Goal: Task Accomplishment & Management: Use online tool/utility

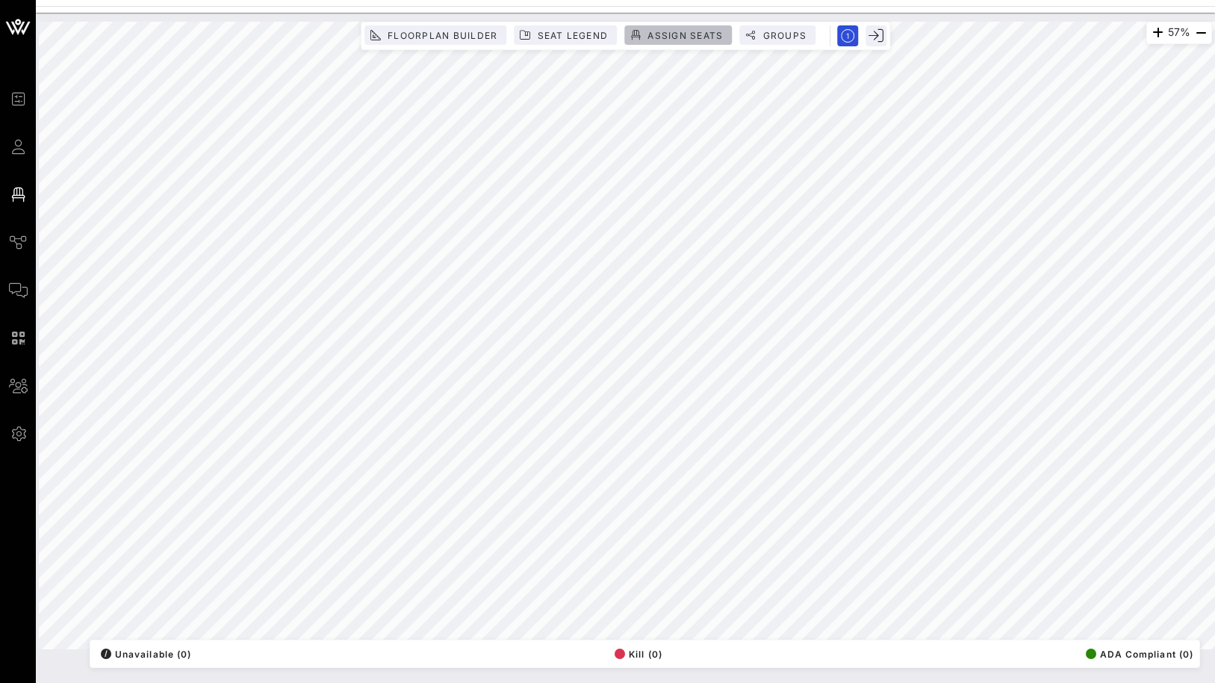
click at [653, 26] on button "Assign Seats" at bounding box center [678, 34] width 108 height 19
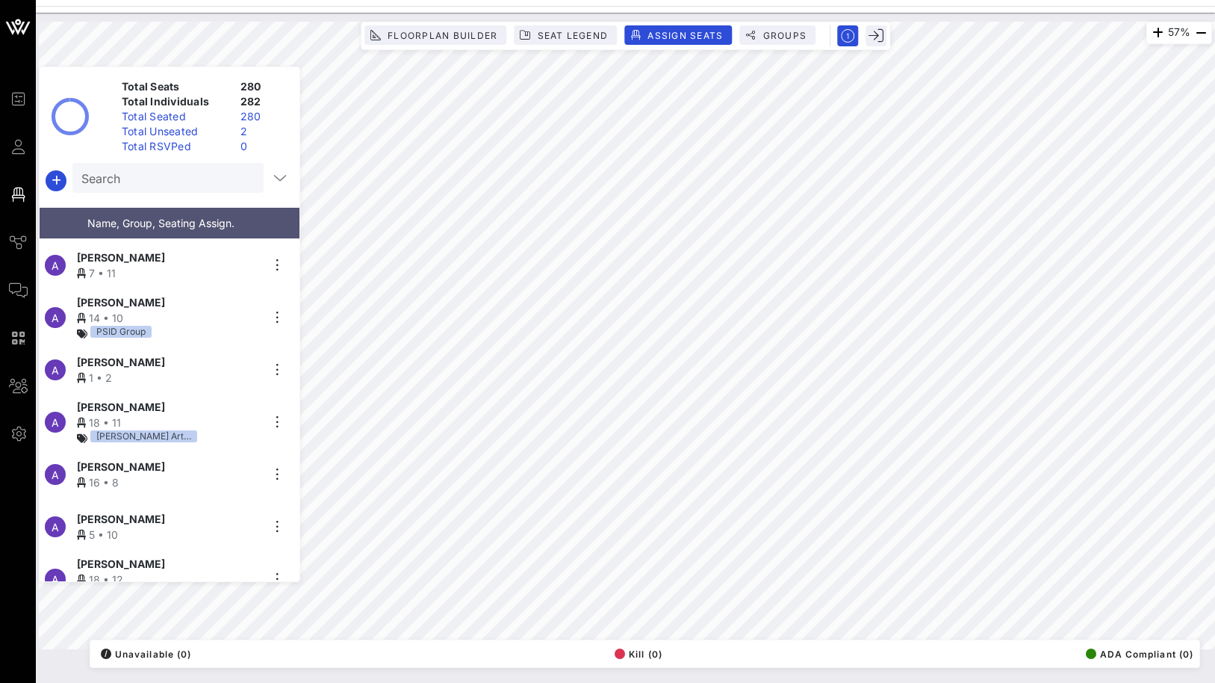
click at [157, 184] on input "Search" at bounding box center [166, 177] width 170 height 19
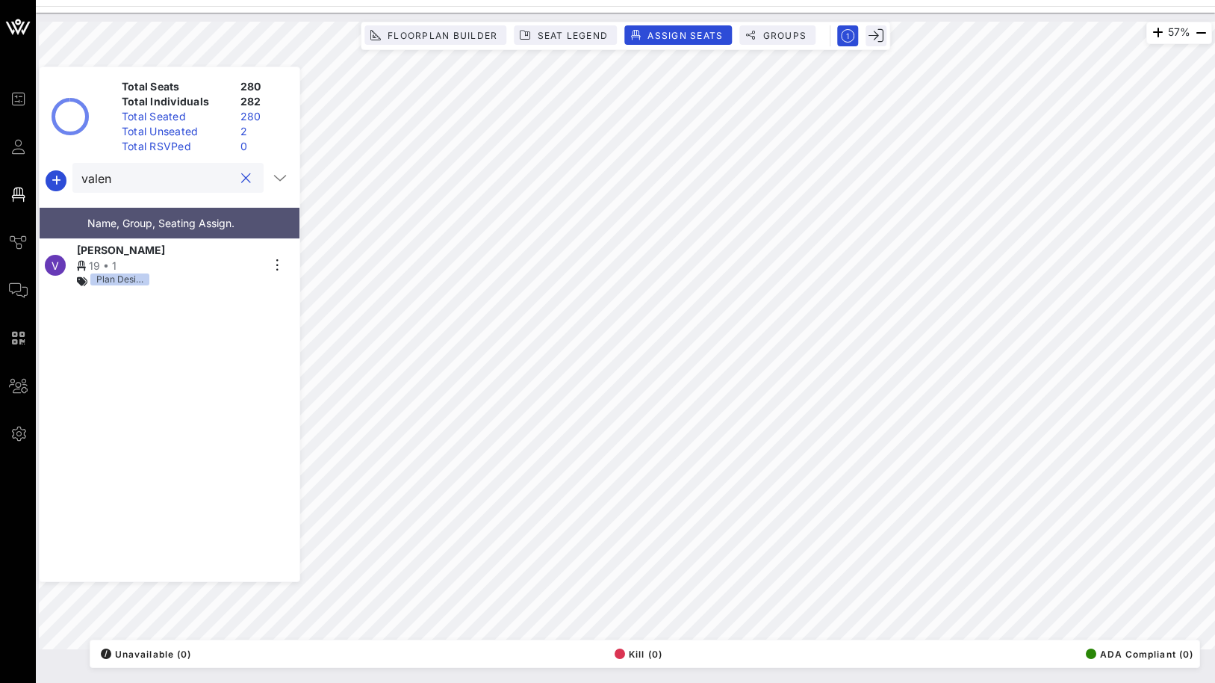
type input "valen"
click at [163, 274] on div "Plan Desi…" at bounding box center [169, 281] width 184 height 16
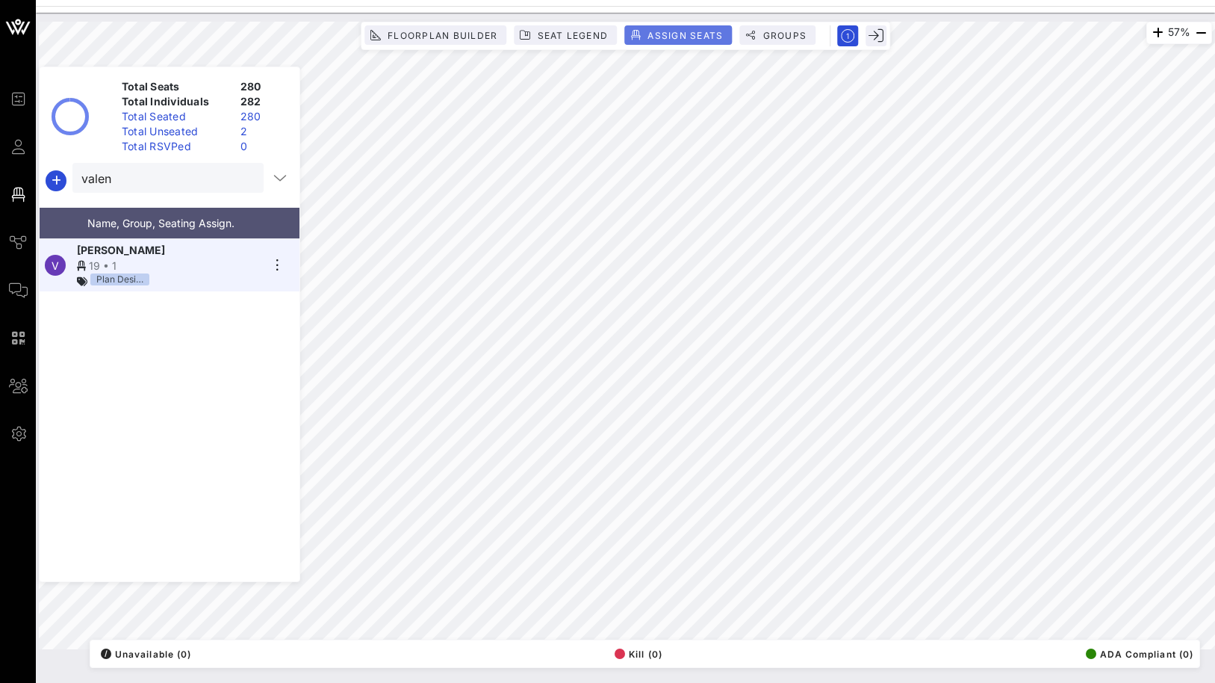
click at [640, 28] on button "Assign Seats" at bounding box center [678, 34] width 108 height 19
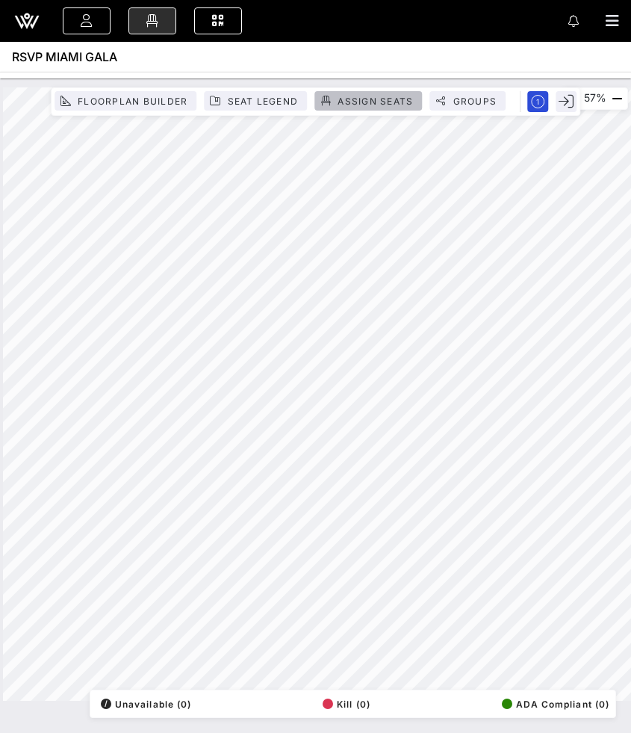
click at [370, 94] on button "Assign Seats" at bounding box center [368, 100] width 108 height 19
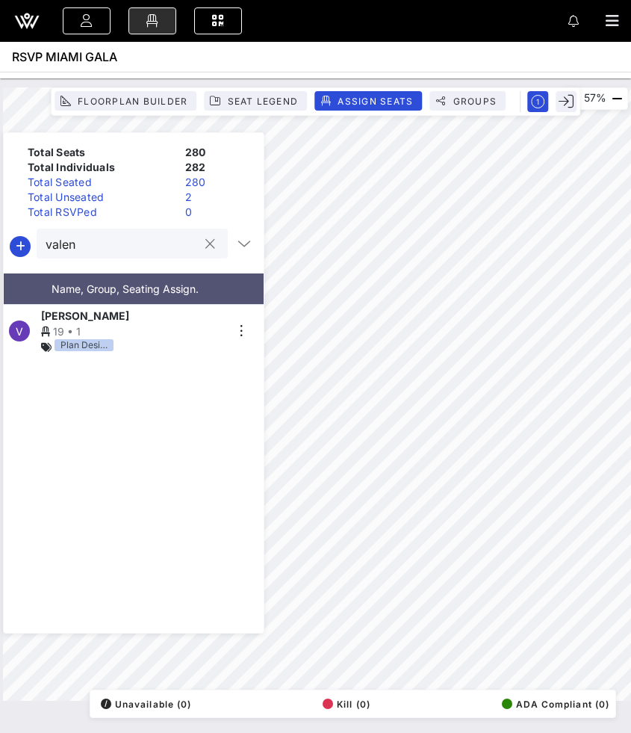
click at [209, 244] on div at bounding box center [210, 244] width 18 height 18
click at [205, 244] on button "clear icon" at bounding box center [210, 244] width 10 height 15
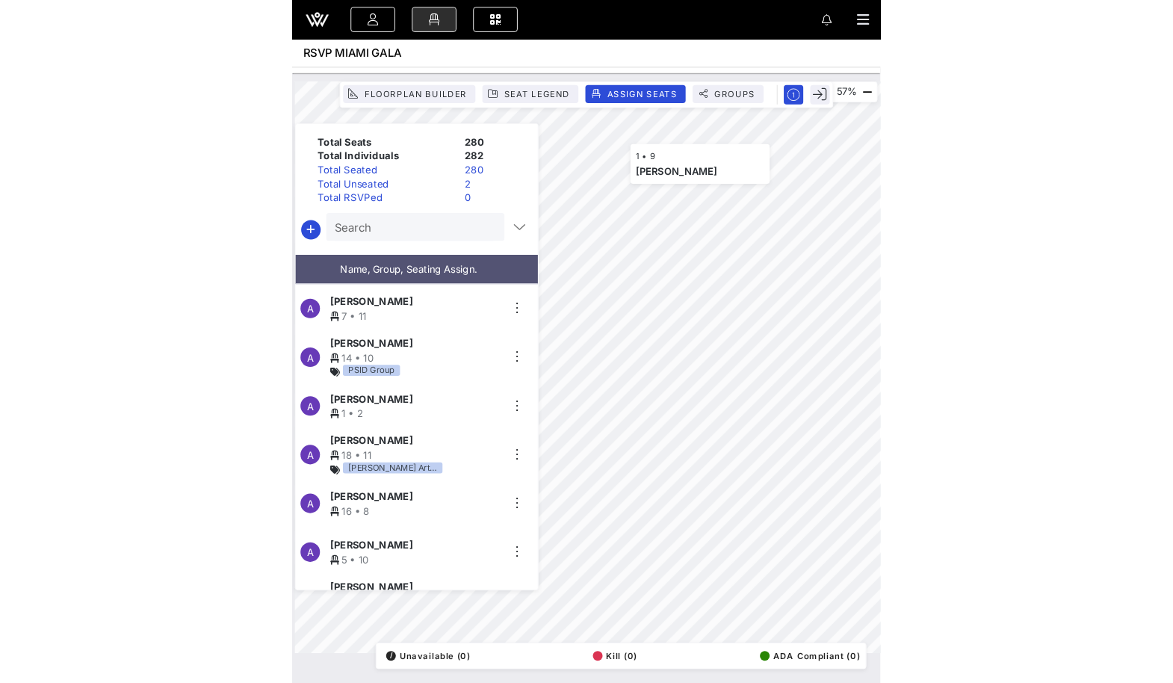
scroll to position [11763, 0]
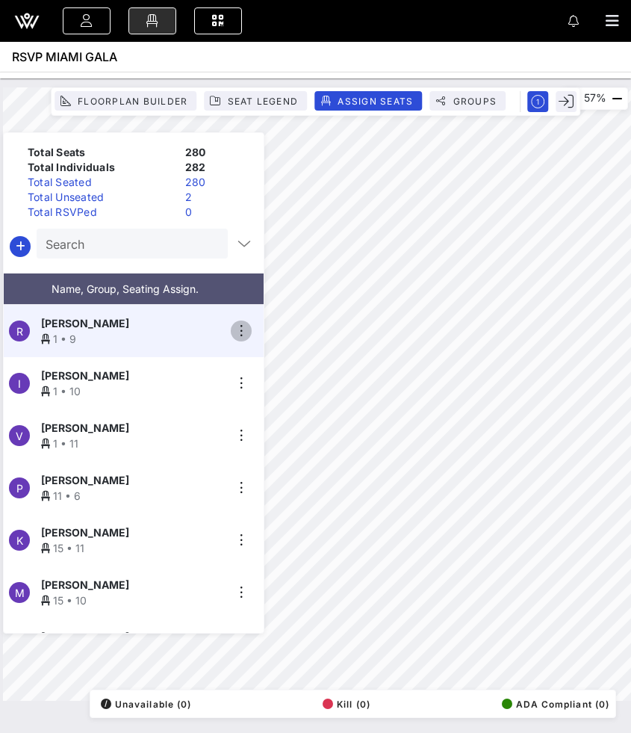
click at [248, 326] on icon "button" at bounding box center [241, 331] width 18 height 18
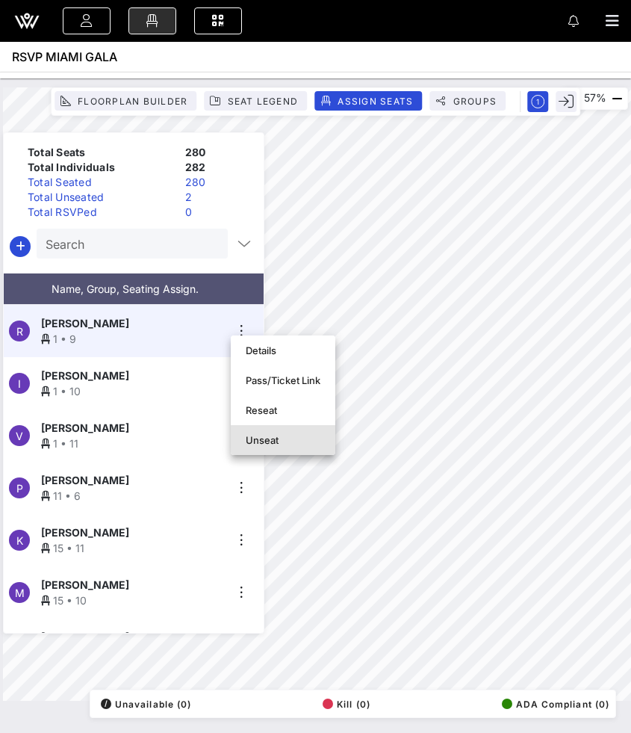
click at [282, 441] on div "Unseat" at bounding box center [283, 440] width 75 height 12
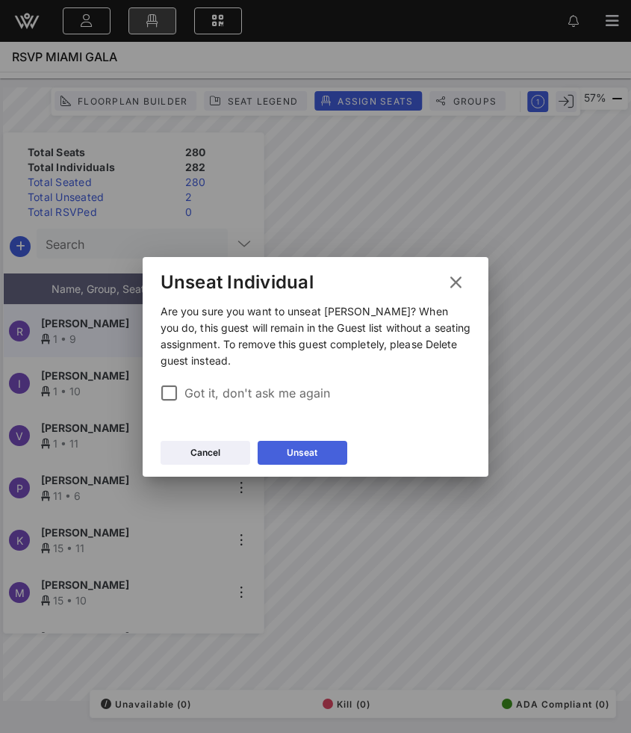
click at [314, 454] on div "Unseat" at bounding box center [302, 452] width 31 height 15
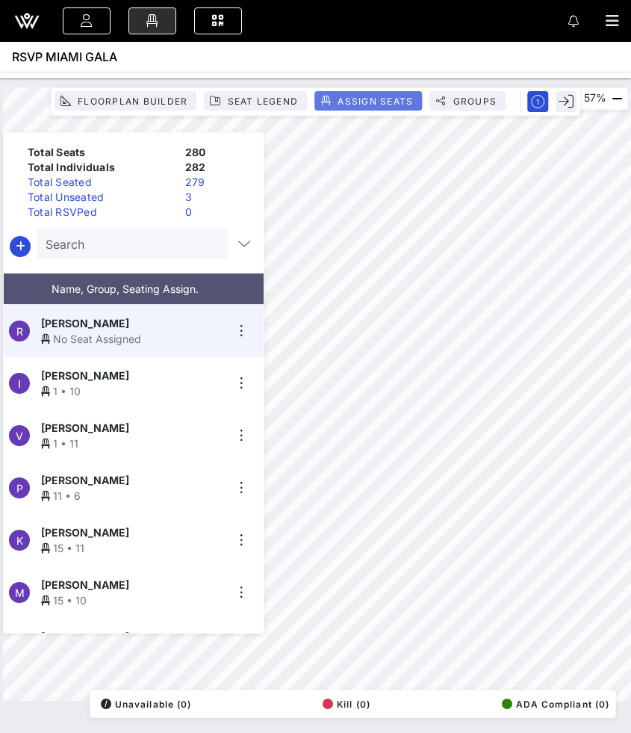
click at [393, 103] on span "Assign Seats" at bounding box center [375, 101] width 76 height 11
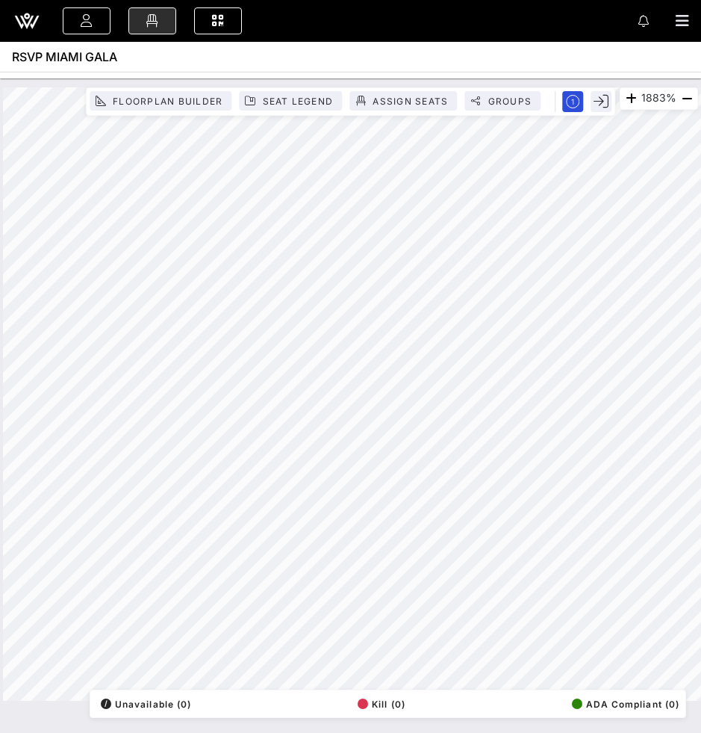
click at [653, 105] on div "1883%" at bounding box center [659, 98] width 78 height 22
click at [653, 101] on div "1883%" at bounding box center [659, 98] width 78 height 22
click at [695, 100] on icon "button" at bounding box center [687, 99] width 18 height 18
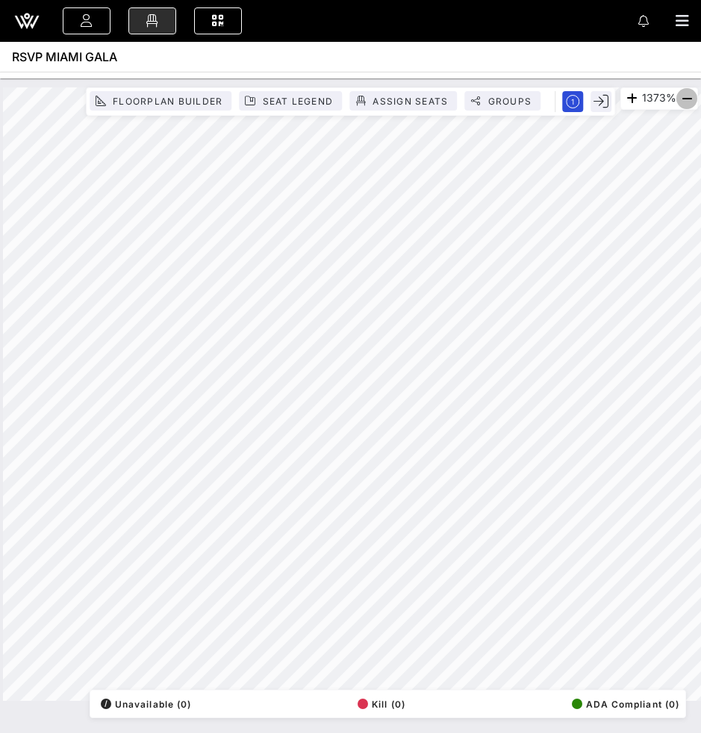
click at [695, 100] on icon "button" at bounding box center [687, 99] width 18 height 18
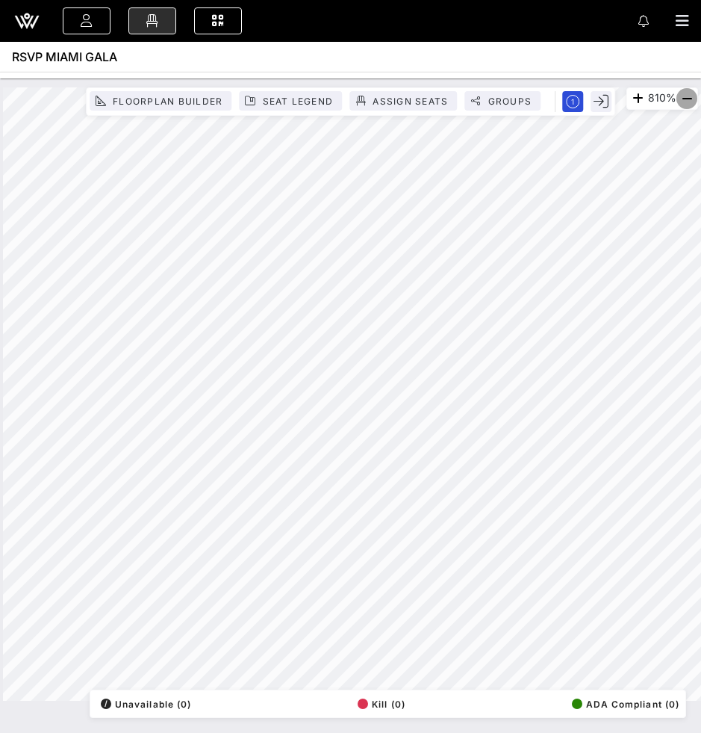
click at [695, 100] on icon "button" at bounding box center [687, 99] width 18 height 18
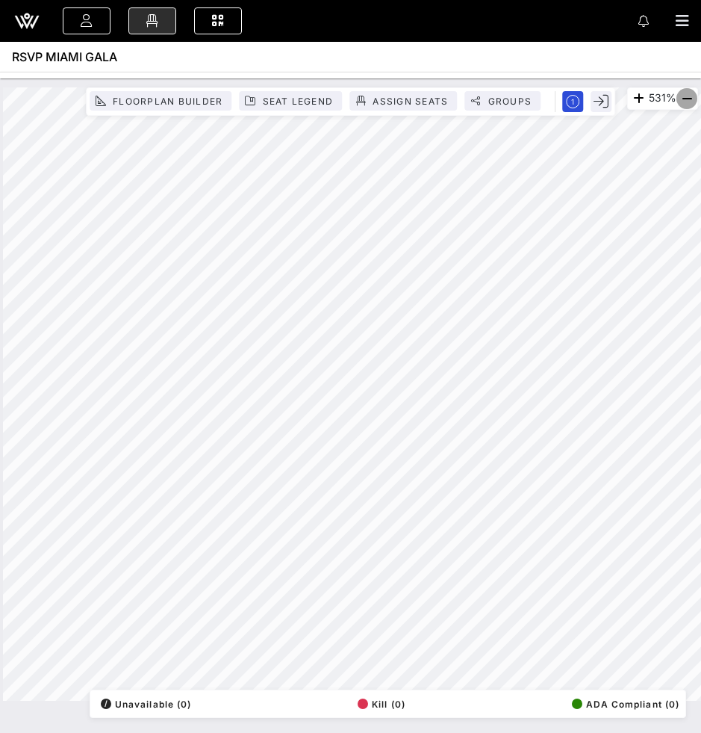
click at [695, 100] on icon "button" at bounding box center [687, 99] width 18 height 18
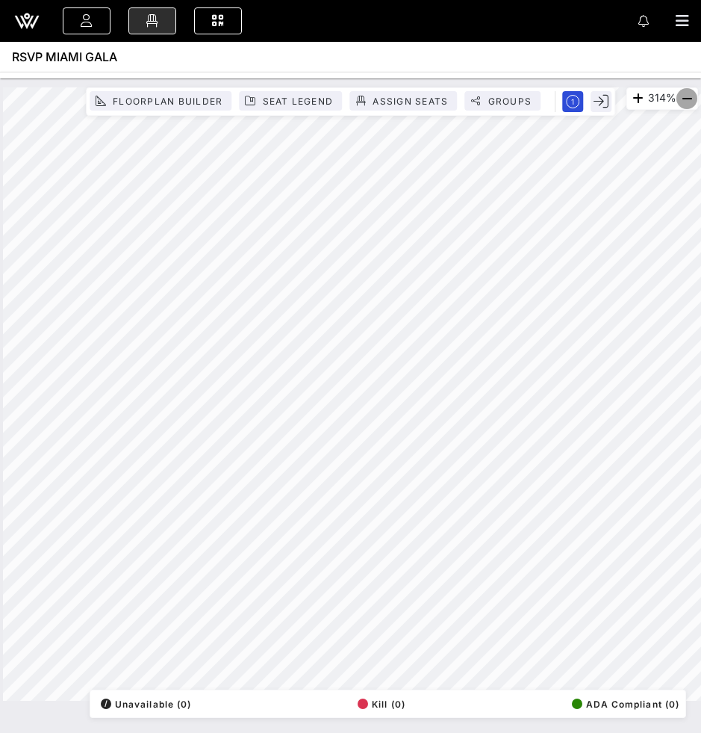
click at [695, 100] on icon "button" at bounding box center [687, 99] width 18 height 18
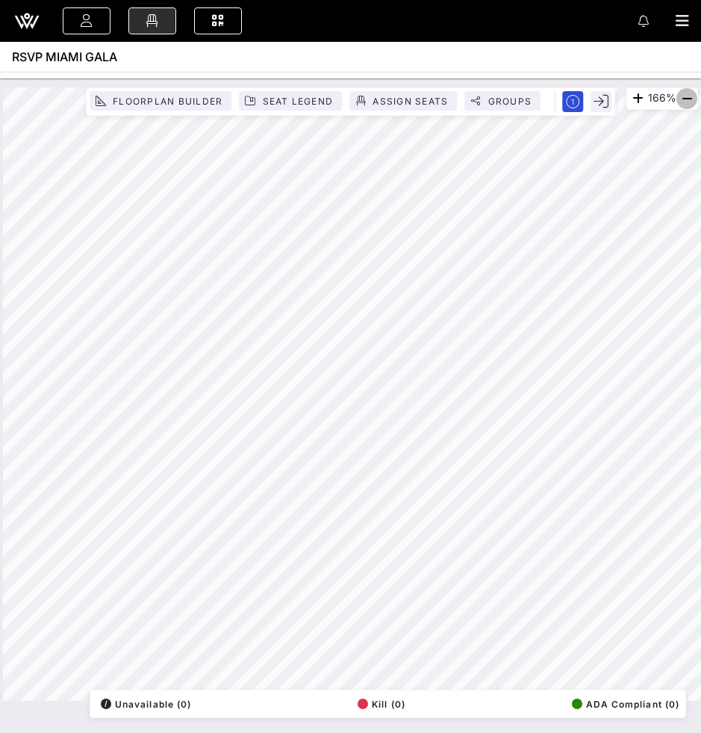
click at [695, 100] on icon "button" at bounding box center [687, 99] width 18 height 18
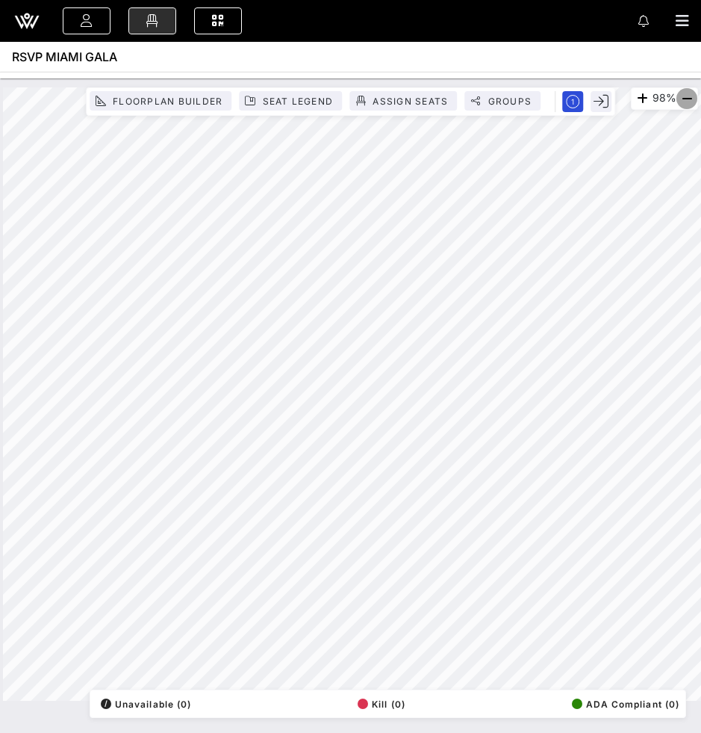
click at [695, 100] on icon "button" at bounding box center [687, 99] width 18 height 18
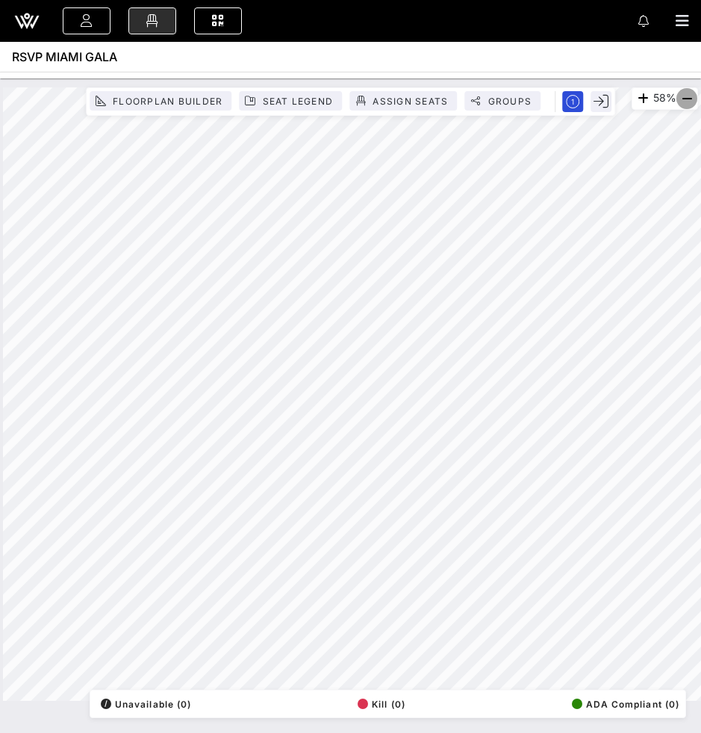
click at [695, 100] on icon "button" at bounding box center [687, 99] width 18 height 18
